Goal: Find specific page/section: Find specific page/section

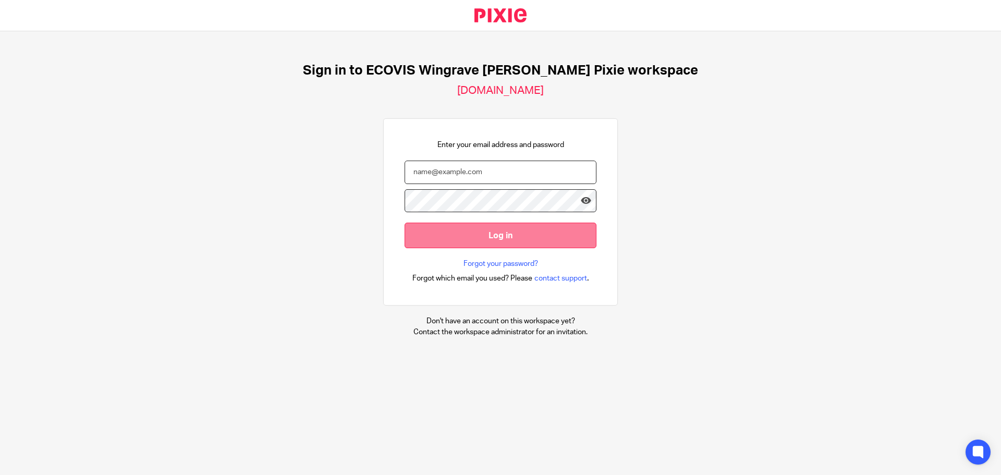
type input "[EMAIL_ADDRESS][PERSON_NAME][DOMAIN_NAME]"
click at [477, 240] on input "Log in" at bounding box center [501, 236] width 192 height 26
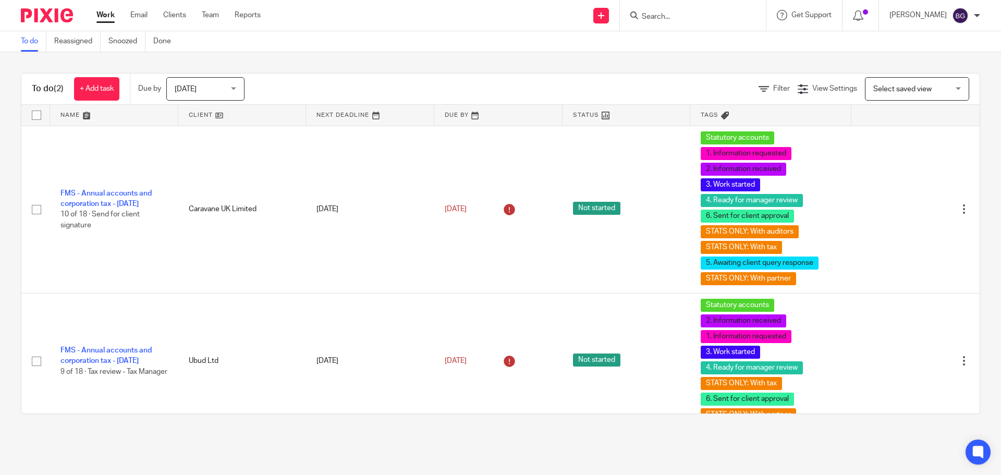
click at [242, 95] on div "[DATE] [DATE]" at bounding box center [205, 88] width 78 height 23
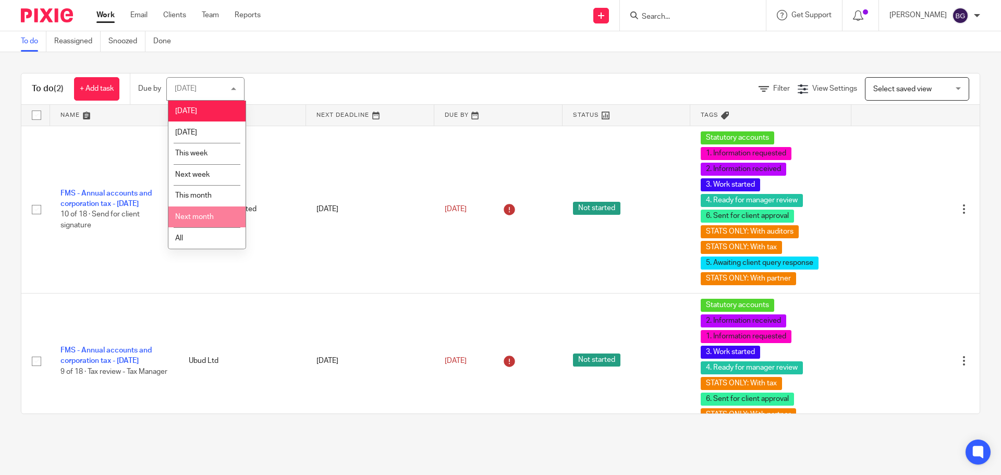
click at [188, 218] on span "Next month" at bounding box center [194, 216] width 39 height 7
